Goal: Feedback & Contribution: Contribute content

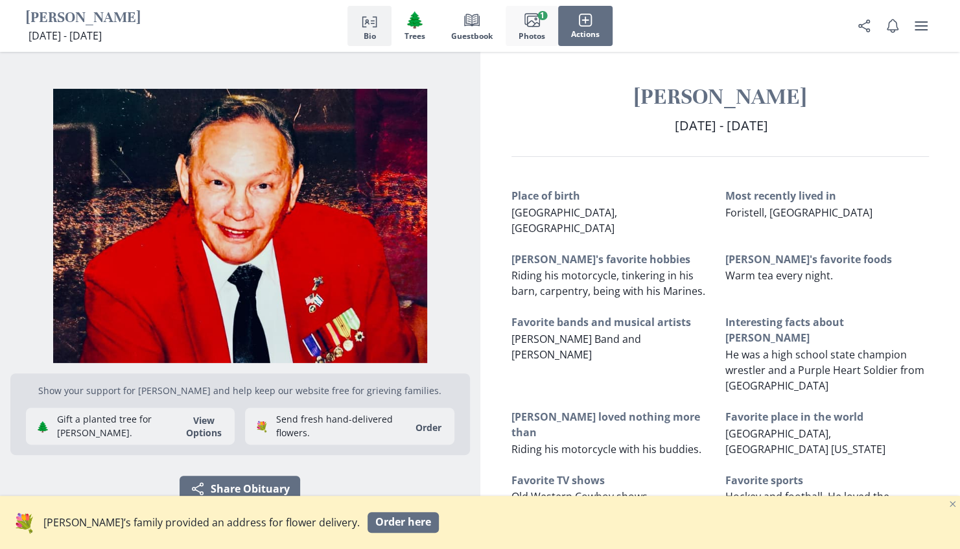
click at [534, 26] on rect "button" at bounding box center [533, 21] width 12 height 10
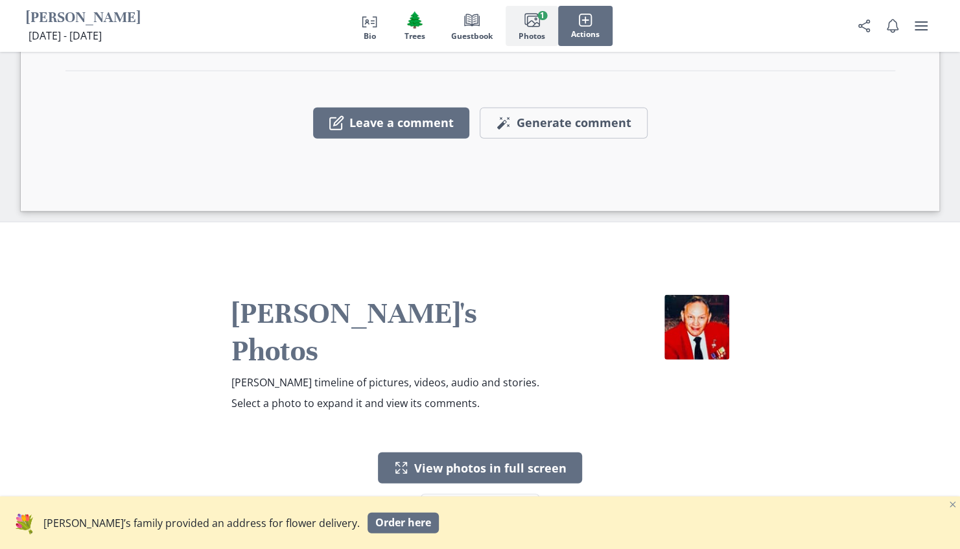
scroll to position [1928, 0]
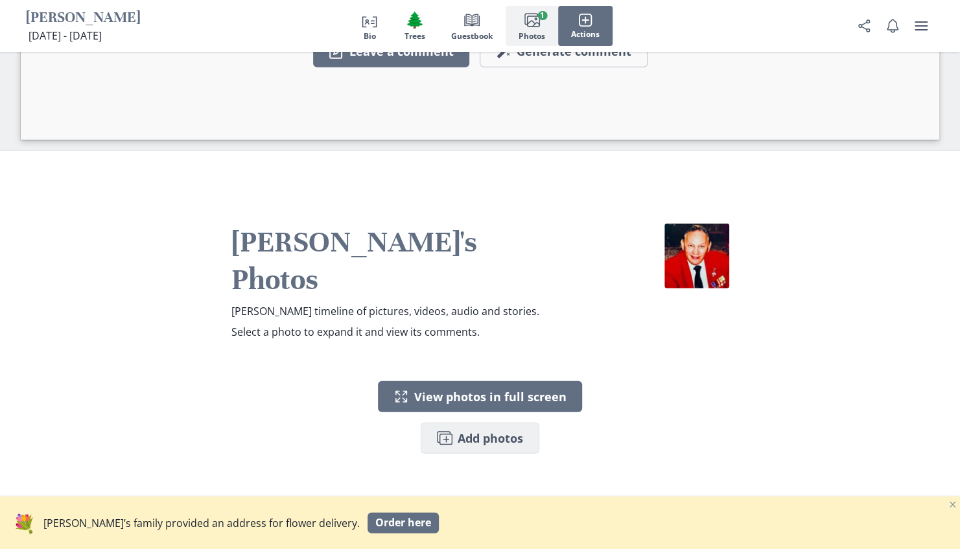
click at [476, 422] on button "Images Add photos" at bounding box center [480, 437] width 119 height 31
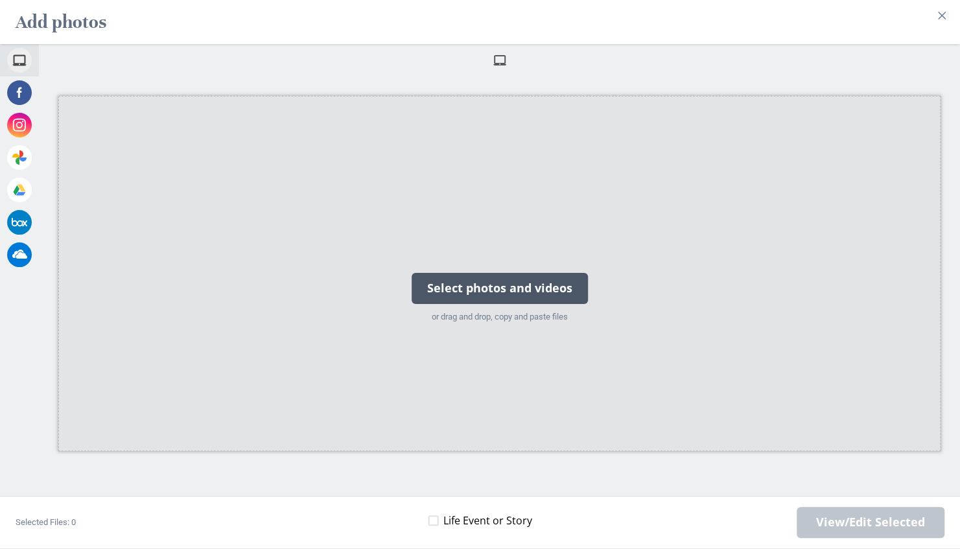
click at [485, 287] on div "Select photos and videos" at bounding box center [499, 288] width 176 height 31
click at [511, 291] on div "Select photos and videos" at bounding box center [499, 288] width 176 height 31
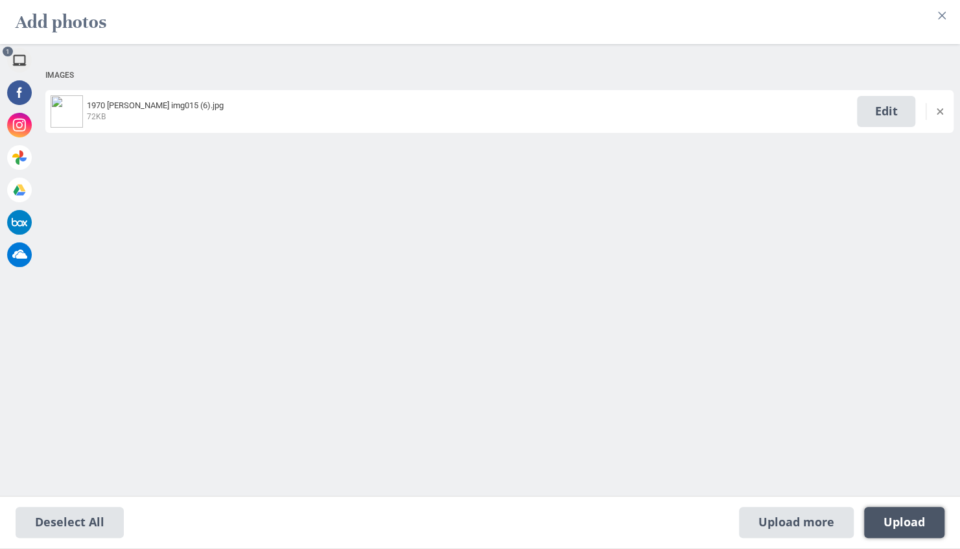
click at [923, 531] on span "Upload 1" at bounding box center [904, 522] width 80 height 31
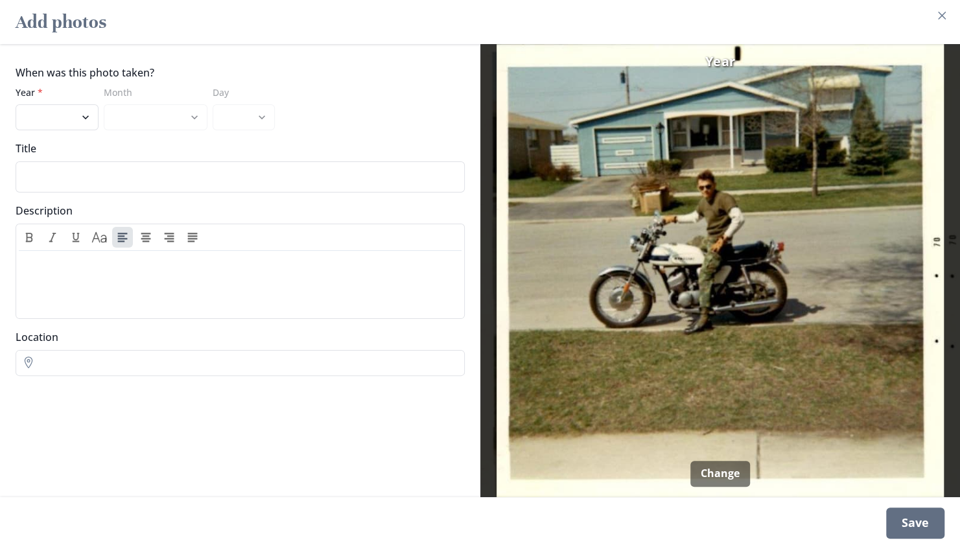
click at [926, 525] on div "Save" at bounding box center [915, 522] width 58 height 31
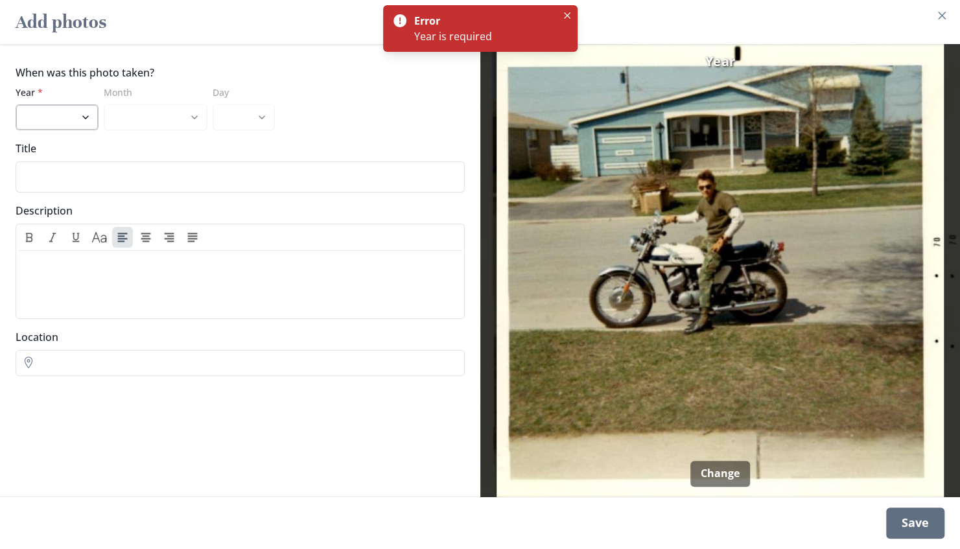
click at [50, 117] on select "2025 2024 2023 2022 2021 2020 2019 2018 2017 2016 2015 2014 2013 2012 2011 2010…" at bounding box center [57, 117] width 83 height 26
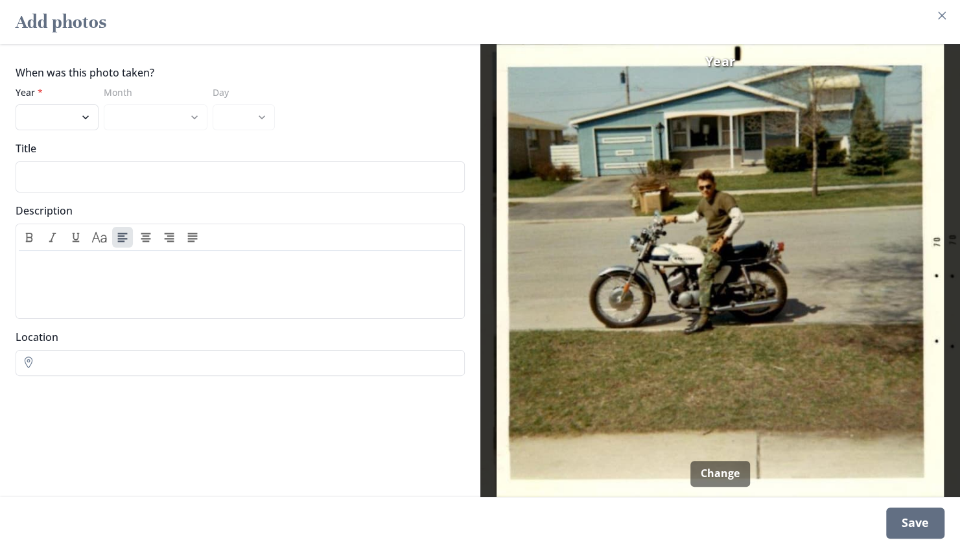
select select "1970"
click at [16, 104] on select "2025 2024 2023 2022 2021 2020 2019 2018 2017 2016 2015 2014 2013 2012 2011 2010…" at bounding box center [57, 117] width 83 height 26
click at [63, 359] on input "Location" at bounding box center [240, 363] width 449 height 26
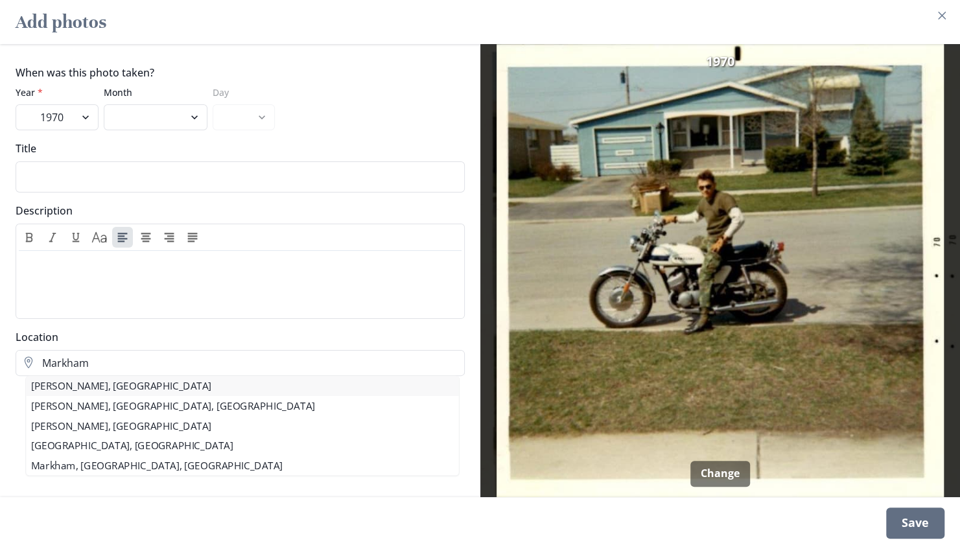
click at [60, 386] on li "Markham, IL" at bounding box center [242, 386] width 432 height 20
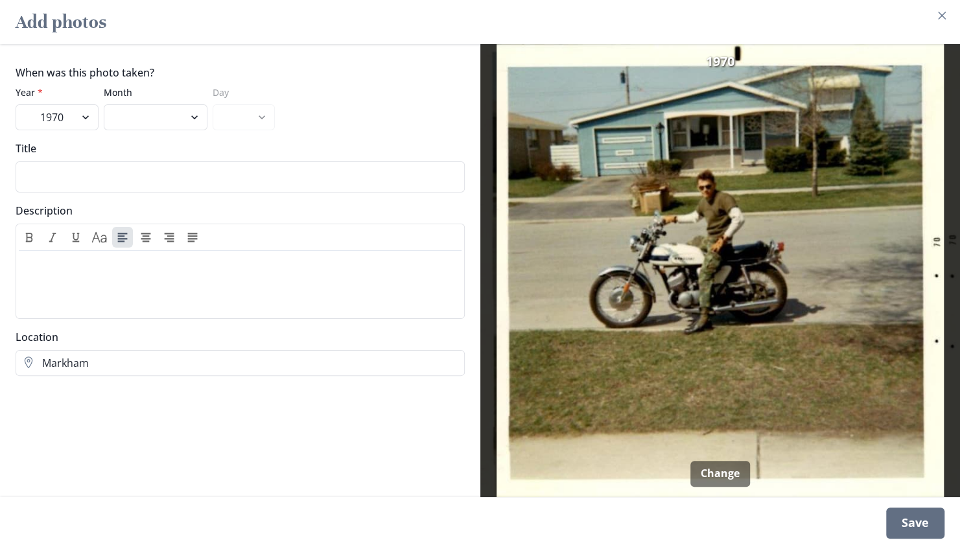
type input "Markham, IL"
click at [924, 525] on div "Save" at bounding box center [915, 522] width 58 height 31
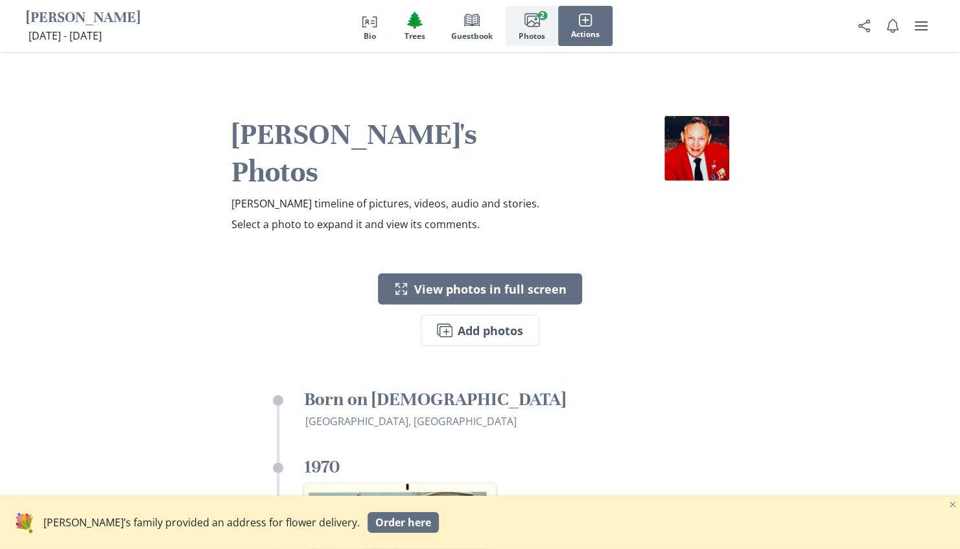
scroll to position [2035, 0]
click at [597, 15] on button "Actions" at bounding box center [585, 26] width 54 height 40
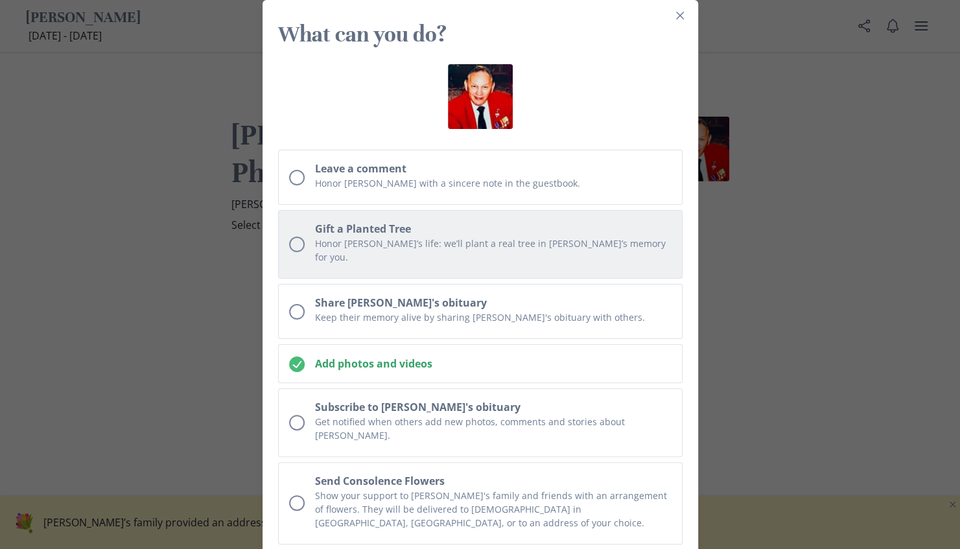
click at [290, 238] on div "Unchecked circle" at bounding box center [297, 244] width 16 height 16
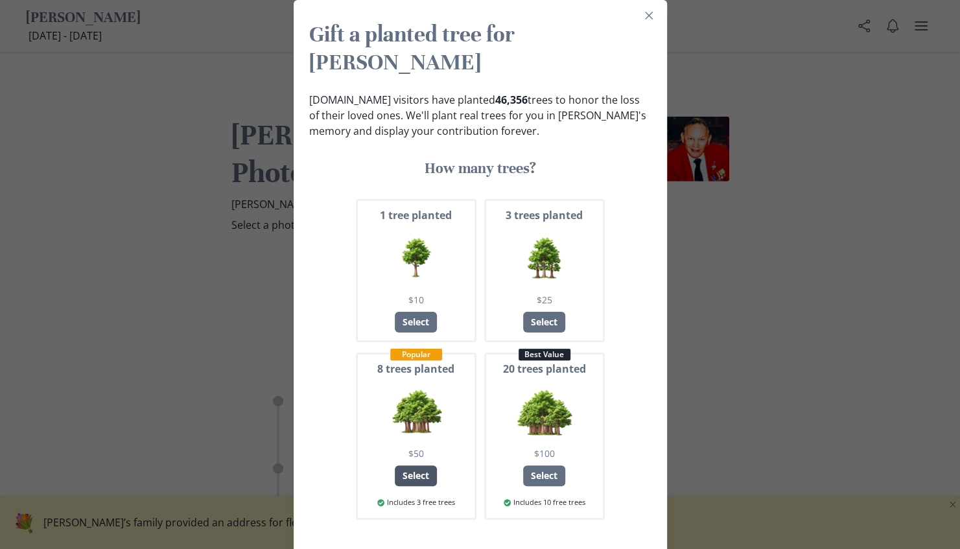
click at [413, 465] on div "Select" at bounding box center [416, 475] width 42 height 21
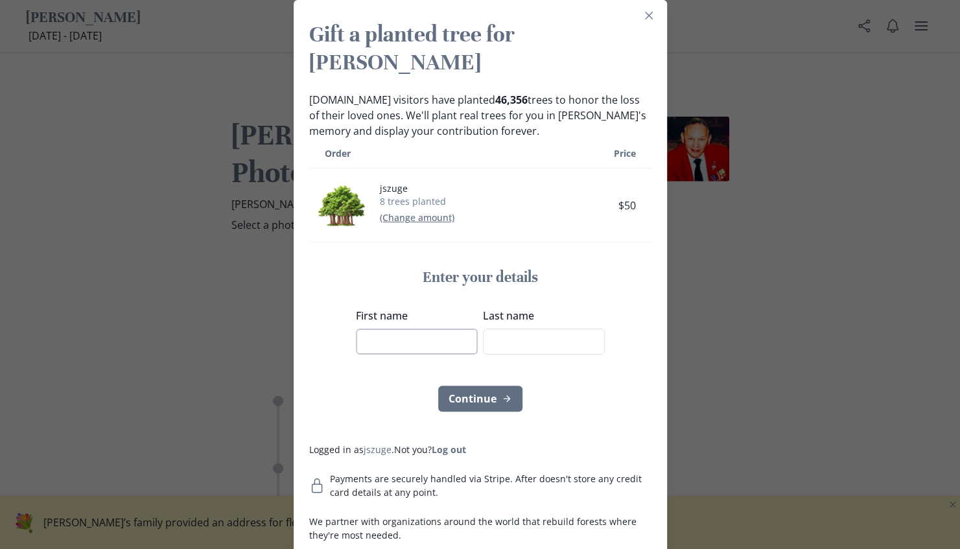
click at [391, 329] on input "First name" at bounding box center [417, 342] width 122 height 26
type input "Jack and Sue"
click at [500, 329] on input "Last name" at bounding box center [544, 342] width 122 height 26
type input "Zugenbuehler"
click at [485, 386] on button "Continue" at bounding box center [480, 399] width 84 height 26
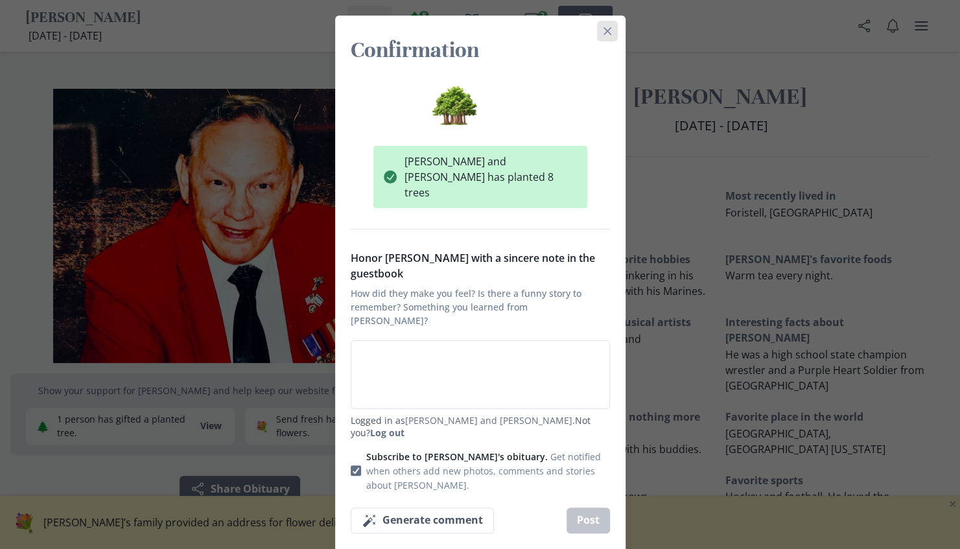
click at [606, 33] on icon "Close" at bounding box center [607, 31] width 8 height 8
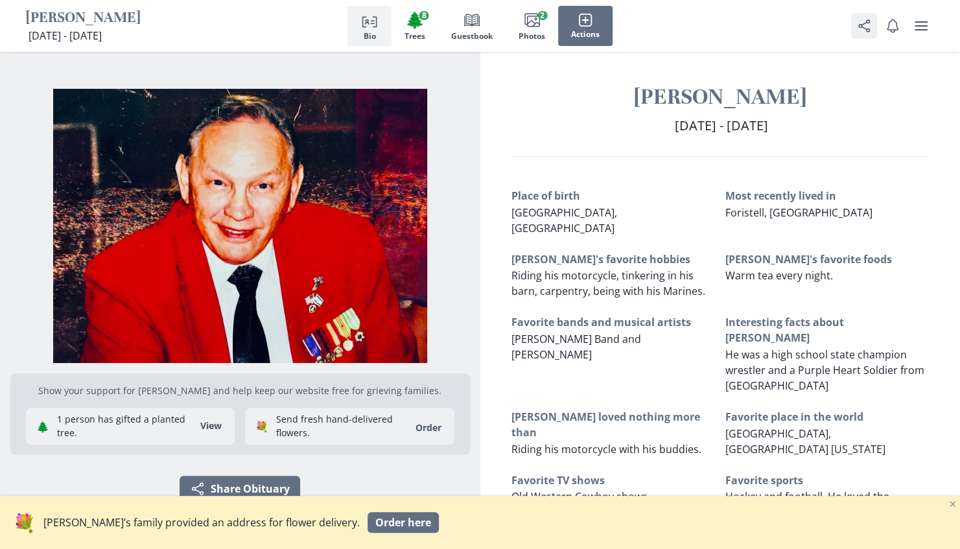
click at [869, 29] on icon "Share" at bounding box center [864, 26] width 16 height 16
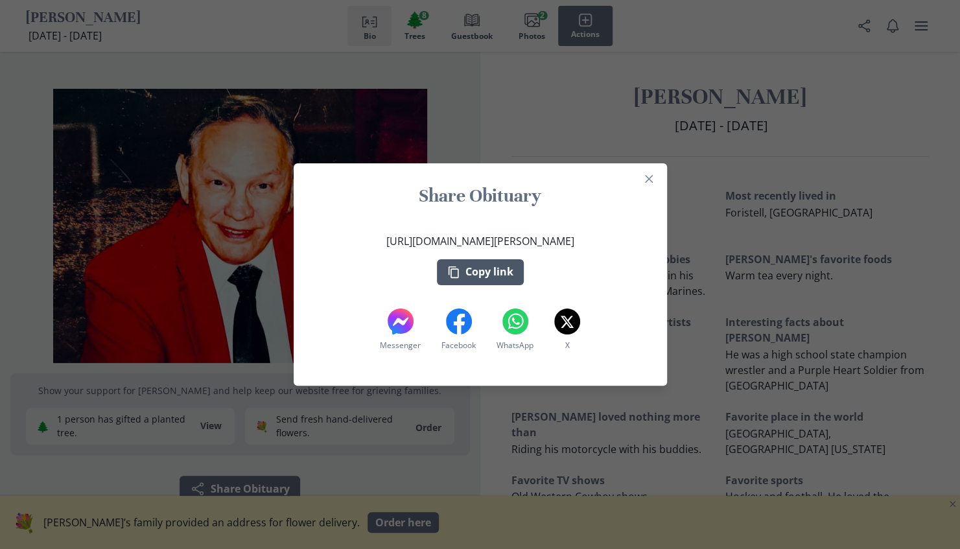
click at [496, 272] on button "Copy link" at bounding box center [480, 272] width 87 height 26
click at [652, 180] on icon "Close" at bounding box center [649, 179] width 8 height 8
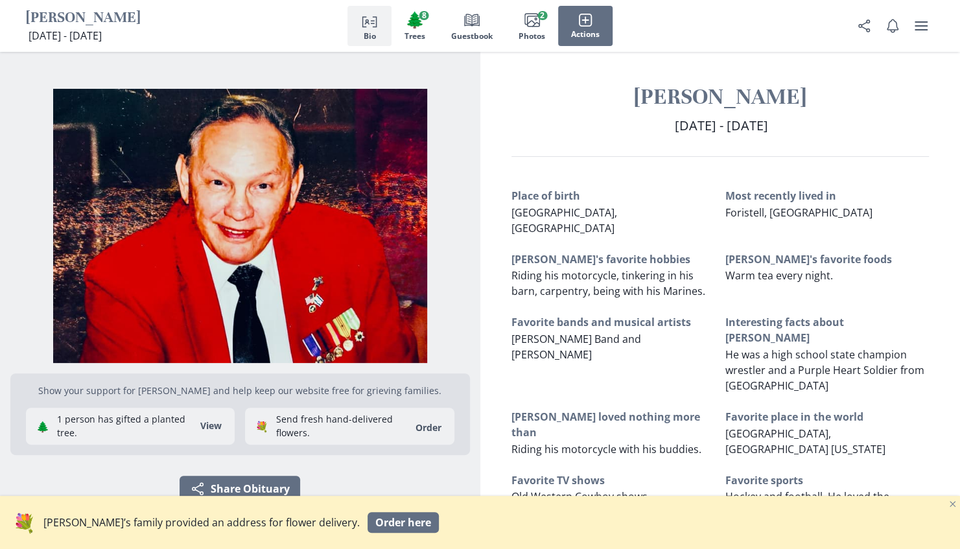
drag, startPoint x: 829, startPoint y: 21, endPoint x: 699, endPoint y: 474, distance: 471.3
click at [699, 474] on div "Place of birth [GEOGRAPHIC_DATA], [GEOGRAPHIC_DATA] Most recently lived in [GEO…" at bounding box center [720, 527] width 418 height 679
click at [860, 25] on circle "Share Obituary" at bounding box center [860, 26] width 3 height 3
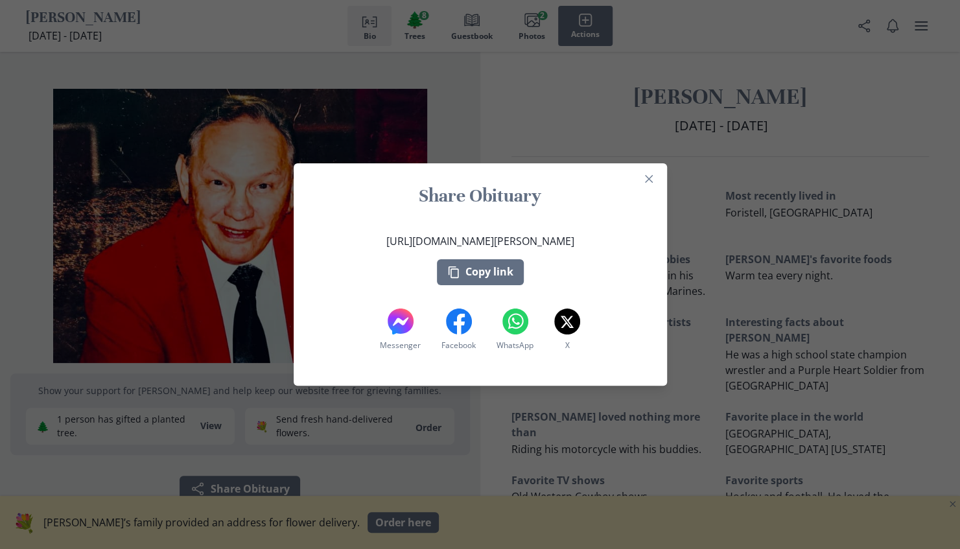
click at [913, 21] on div "Share Obituary [URL][DOMAIN_NAME][PERSON_NAME] Copy link Messenger Messenger Fa…" at bounding box center [480, 274] width 960 height 549
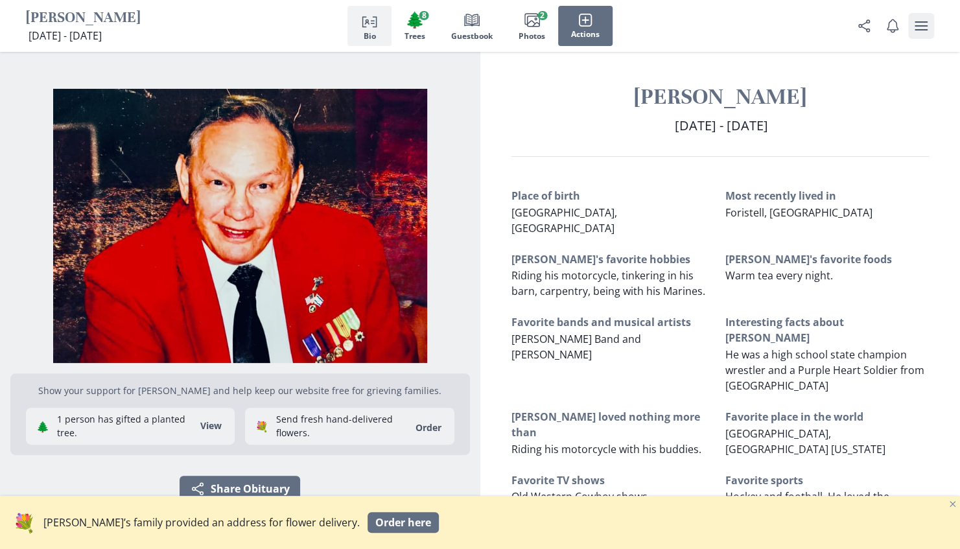
click at [928, 25] on icon "user menu" at bounding box center [921, 26] width 16 height 16
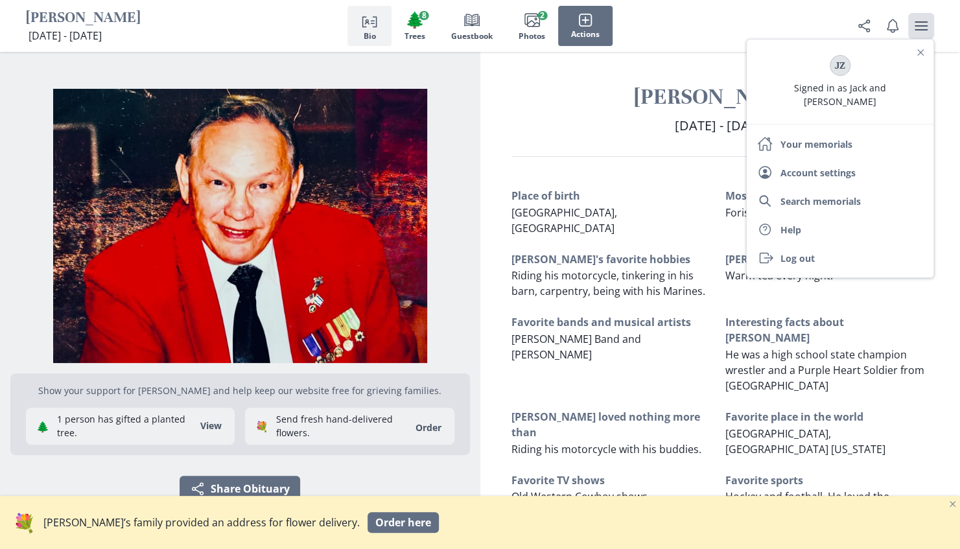
click at [927, 28] on icon "user menu" at bounding box center [921, 26] width 16 height 16
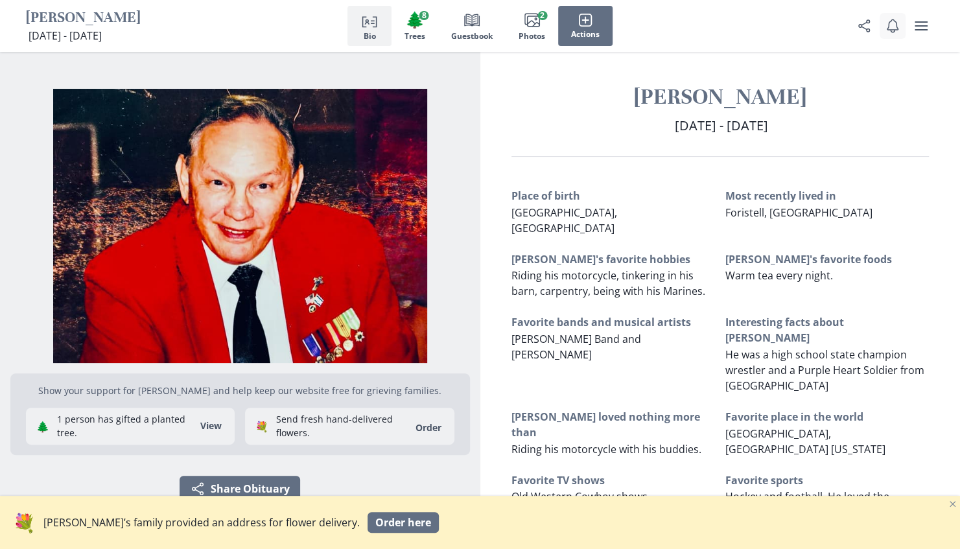
click at [890, 26] on icon "Notifications" at bounding box center [892, 26] width 14 height 14
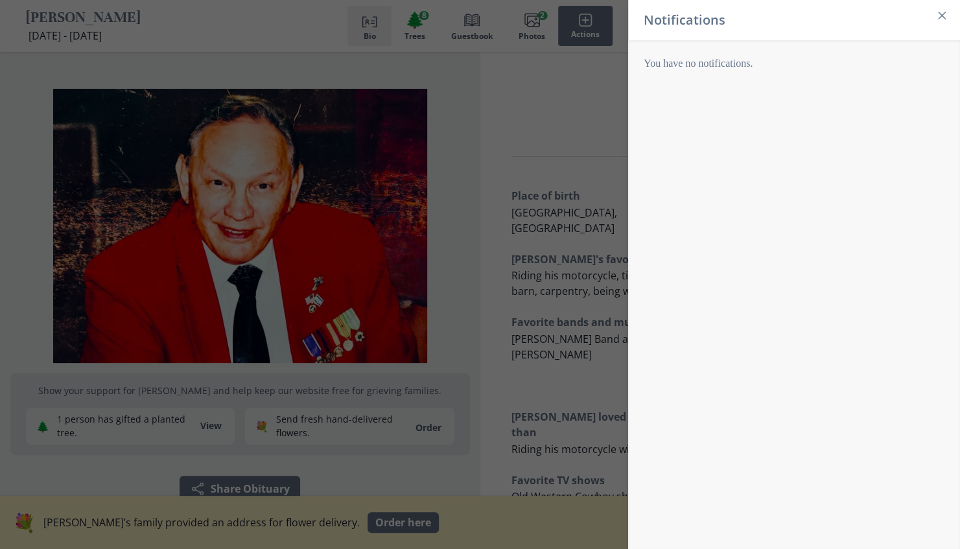
click at [890, 26] on header "Notifications" at bounding box center [794, 20] width 332 height 40
click at [565, 137] on div "Notifications You have no notifications." at bounding box center [480, 274] width 960 height 549
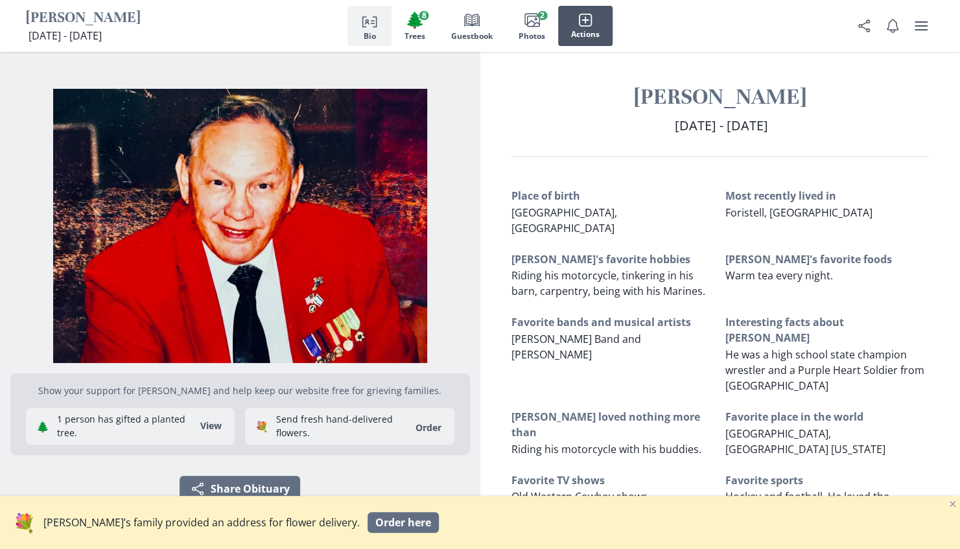
click at [582, 18] on icon "button" at bounding box center [585, 20] width 14 height 14
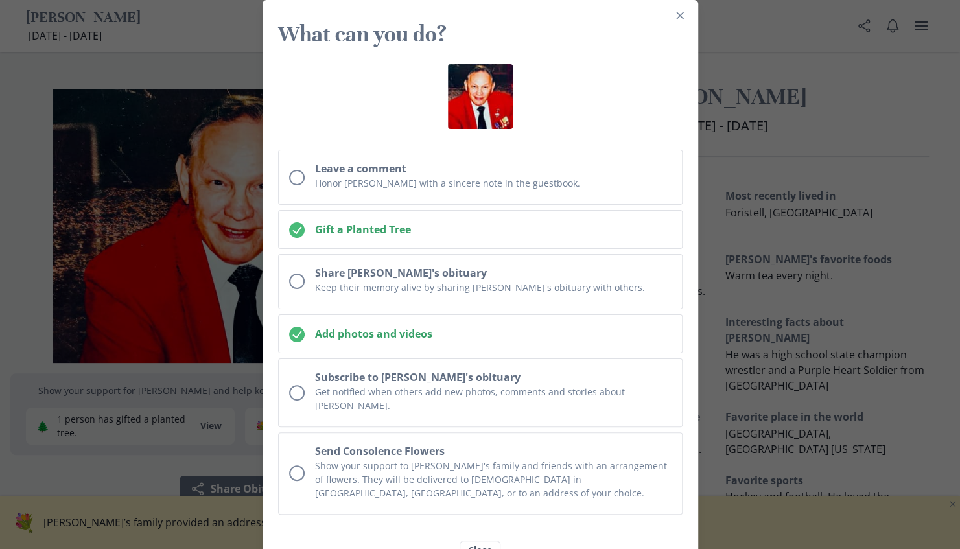
click at [732, 18] on div "What can you do? Leave a comment Honor [PERSON_NAME] with a sincere note in the…" at bounding box center [480, 274] width 960 height 549
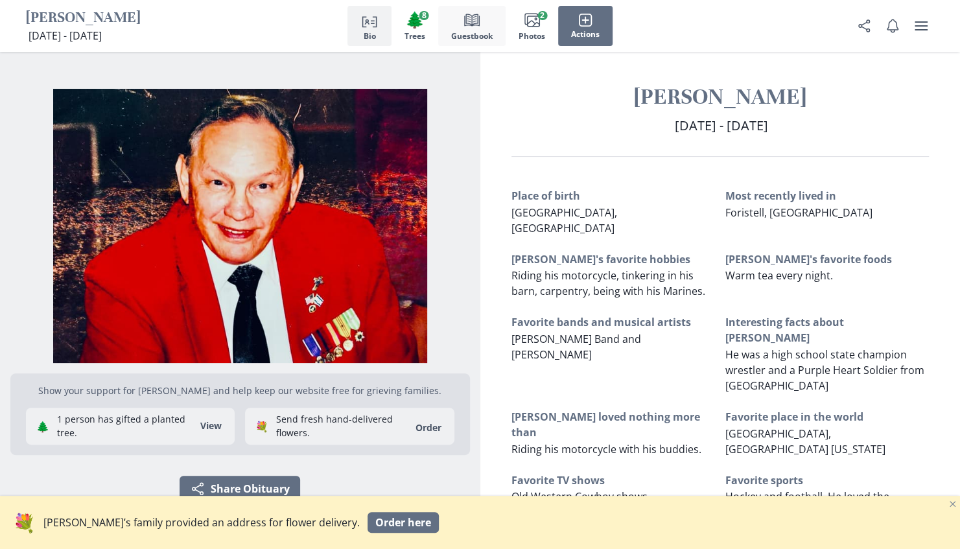
click at [474, 24] on icon "Book" at bounding box center [472, 20] width 16 height 16
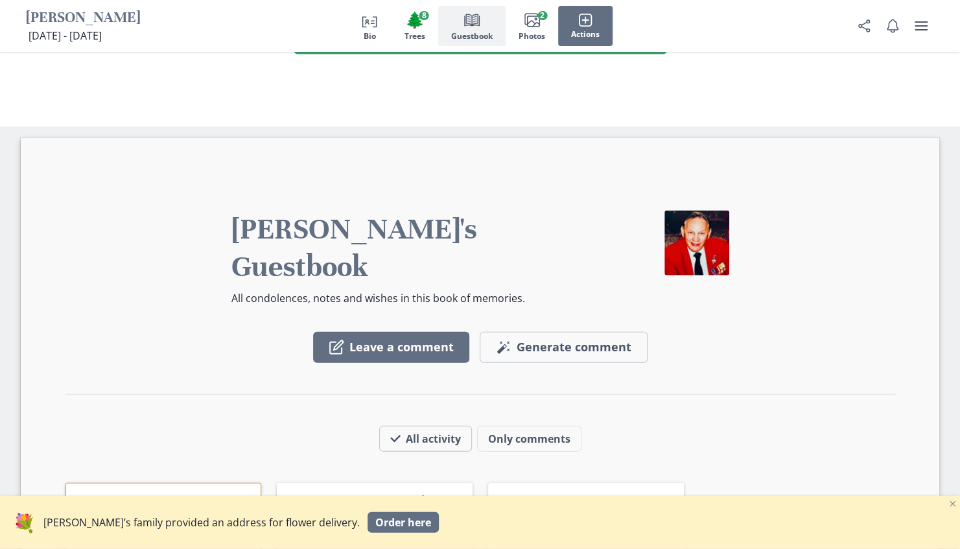
scroll to position [1564, 0]
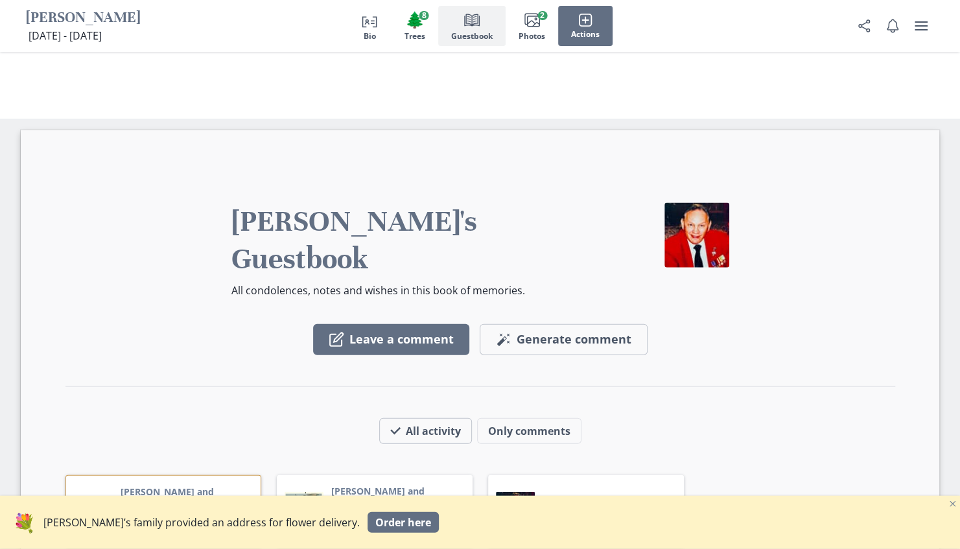
click at [606, 130] on div "[PERSON_NAME]'s Guestbook All condolences, notes and wishes in this book of mem…" at bounding box center [480, 427] width 918 height 594
click at [866, 29] on icon "Share Obituary" at bounding box center [863, 25] width 5 height 7
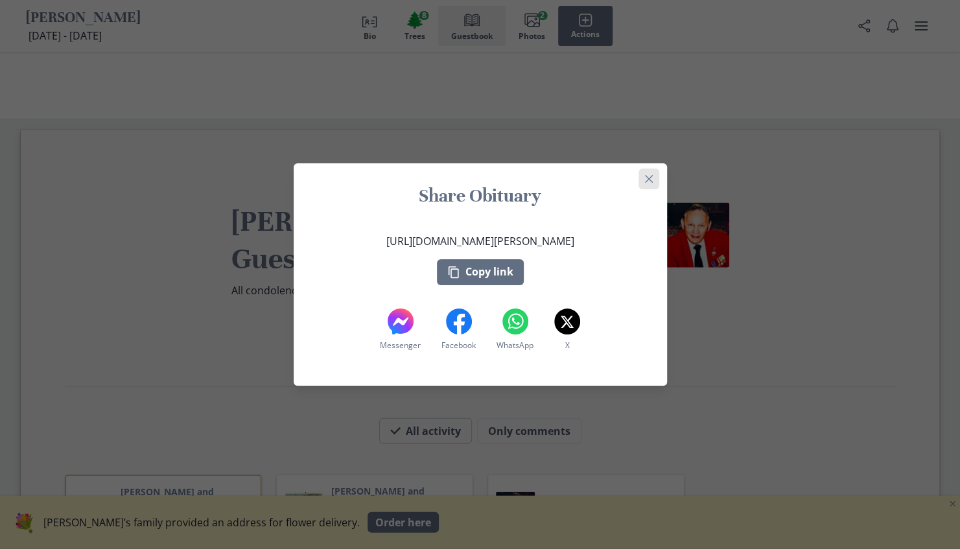
click at [652, 176] on icon "Close" at bounding box center [649, 179] width 8 height 8
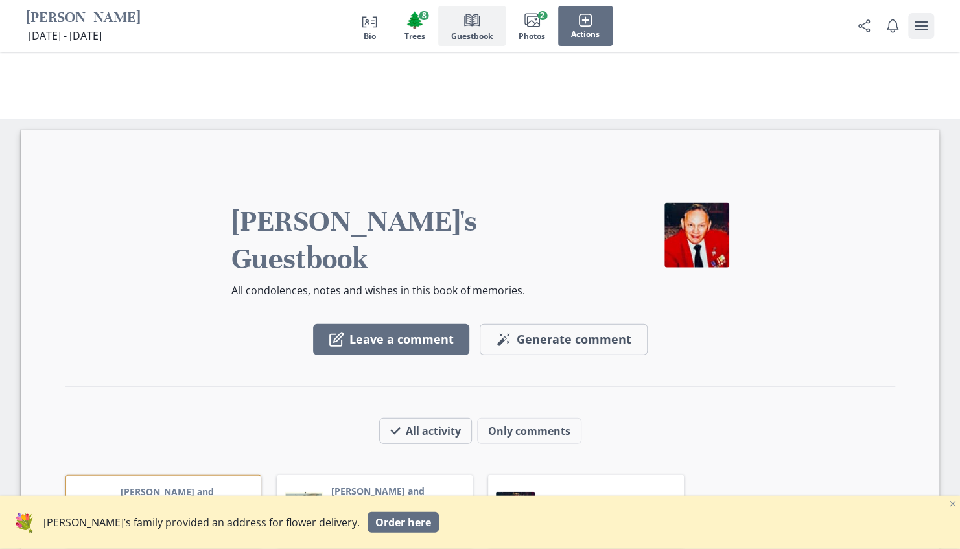
click at [917, 26] on icon "user menu" at bounding box center [920, 25] width 13 height 9
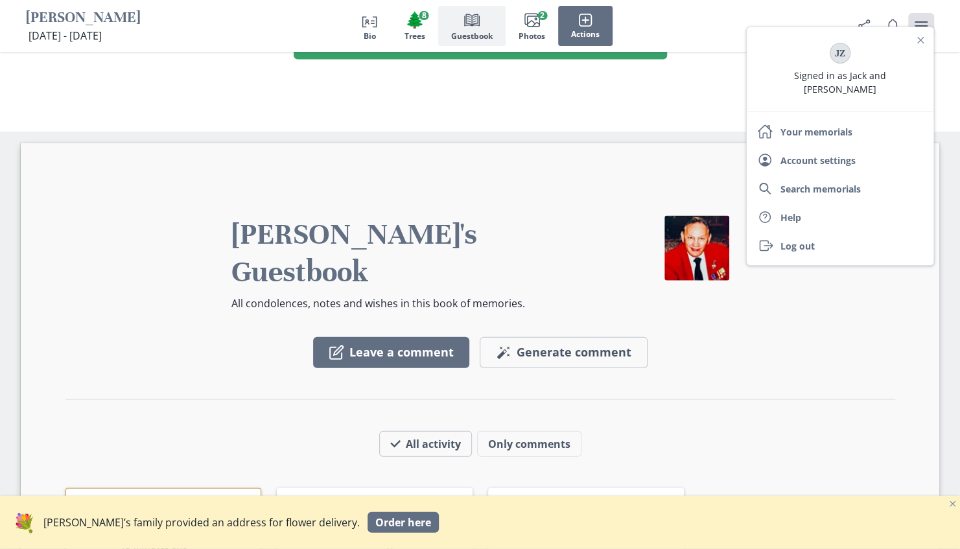
scroll to position [1539, 0]
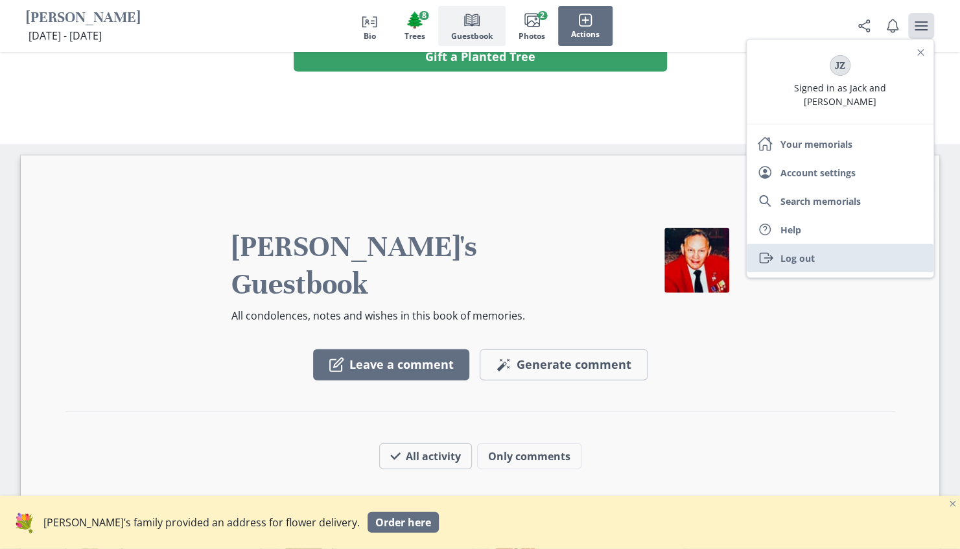
click at [790, 257] on link "Exit Log out" at bounding box center [839, 258] width 187 height 29
